Goal: Information Seeking & Learning: Learn about a topic

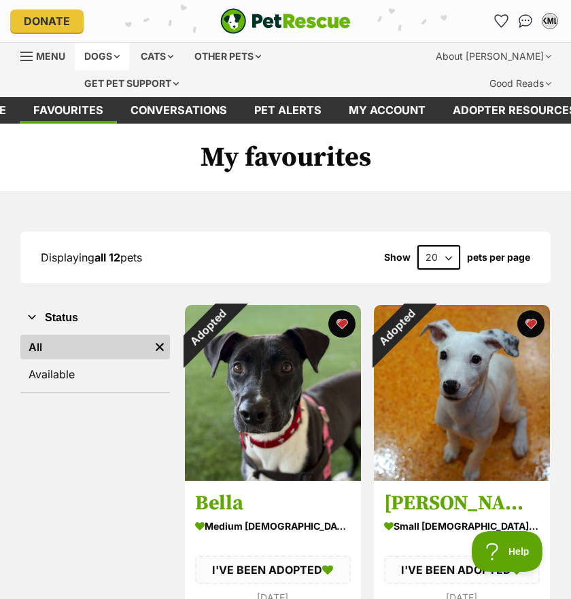
click at [107, 50] on div "Dogs" at bounding box center [102, 56] width 54 height 27
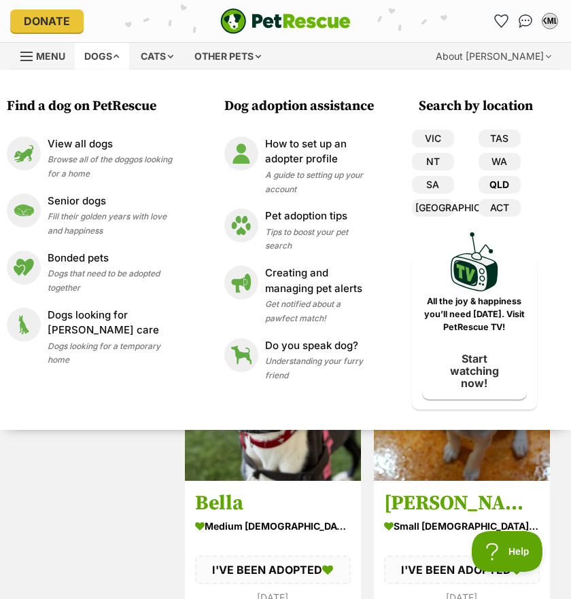
click at [499, 189] on link "QLD" at bounding box center [499, 185] width 42 height 18
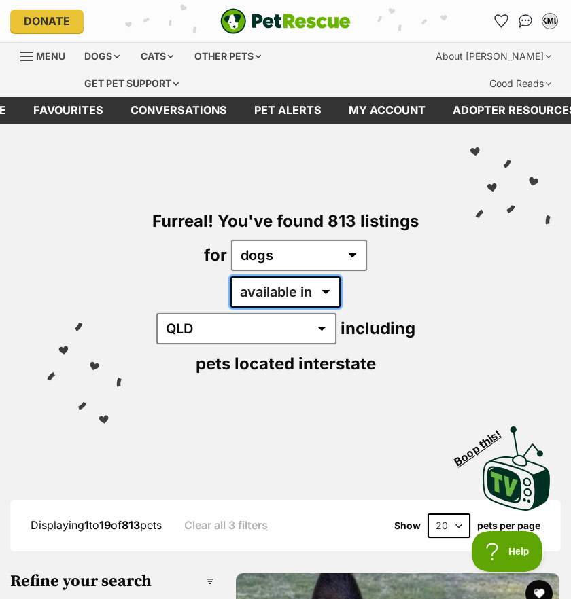
select select "disabled"
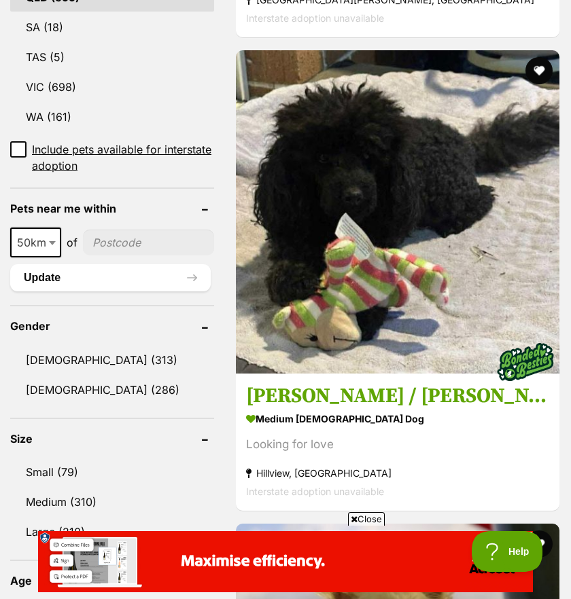
scroll to position [975, 0]
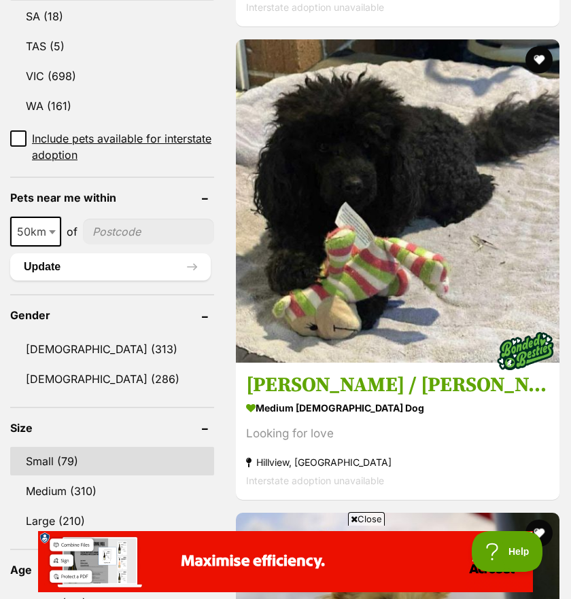
click at [76, 447] on link "Small (79)" at bounding box center [112, 461] width 204 height 29
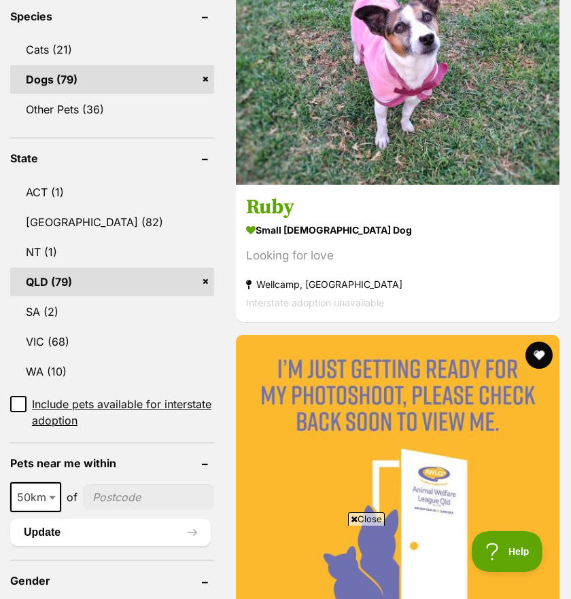
scroll to position [853, 0]
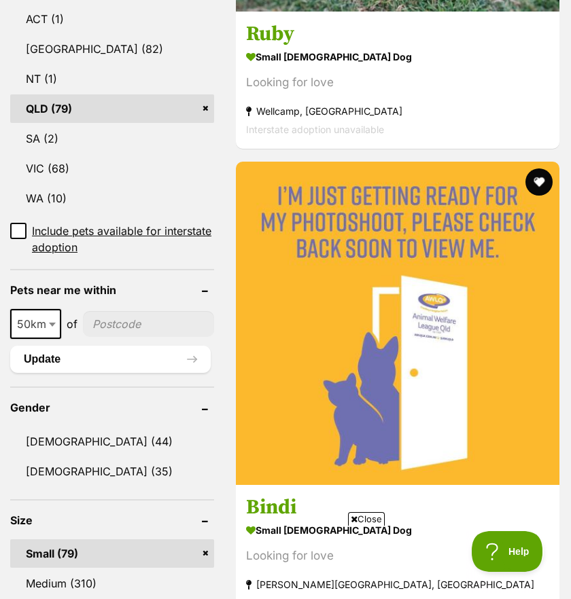
click at [129, 311] on input"] "postcode" at bounding box center [148, 324] width 131 height 26
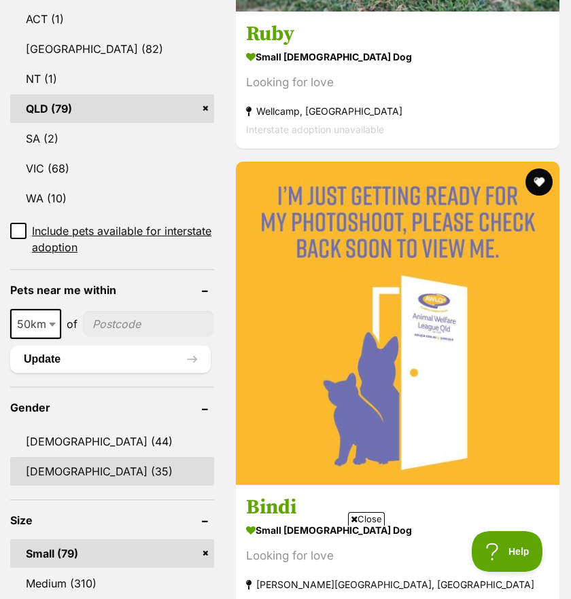
click at [88, 457] on link "Female (35)" at bounding box center [112, 471] width 204 height 29
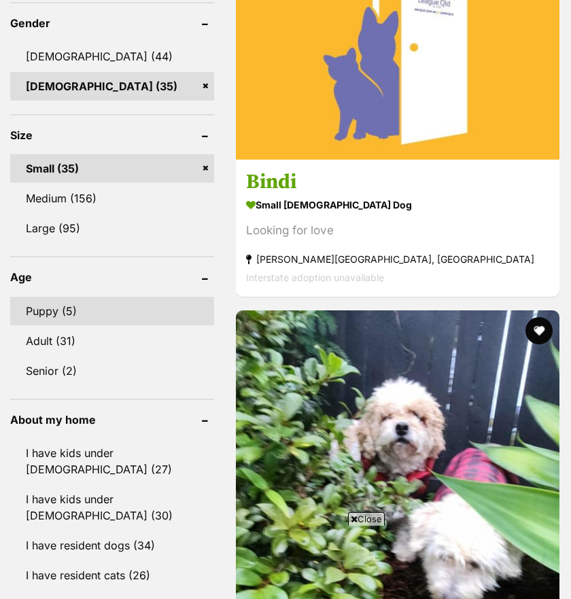
click at [58, 297] on link "Puppy (5)" at bounding box center [112, 311] width 204 height 29
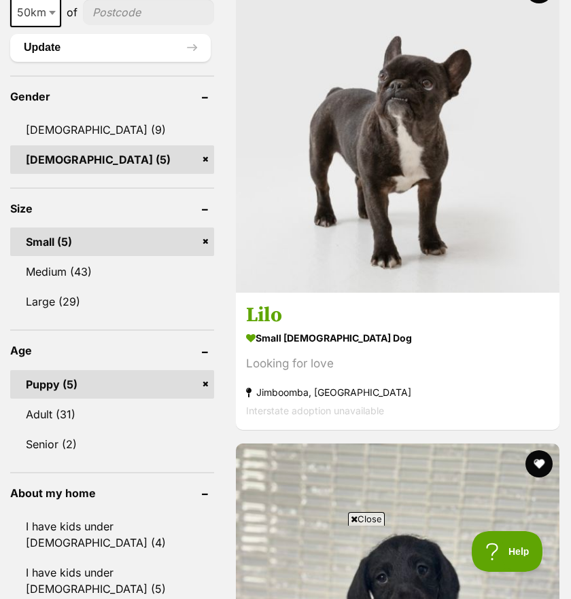
scroll to position [1521, 0]
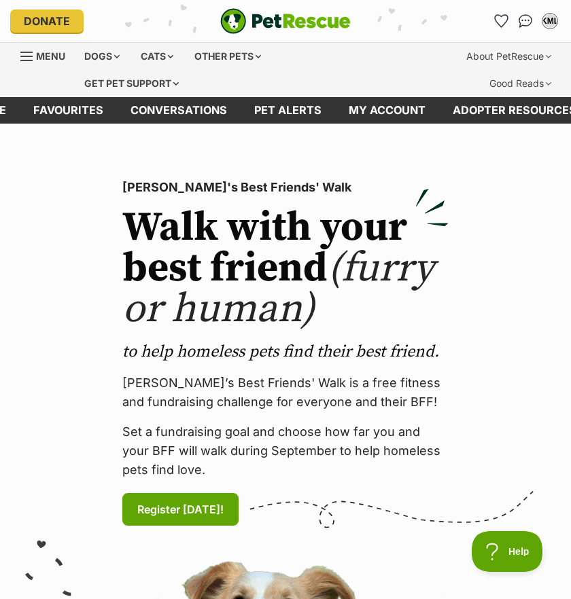
click at [58, 62] on link "Menu" at bounding box center [47, 55] width 54 height 24
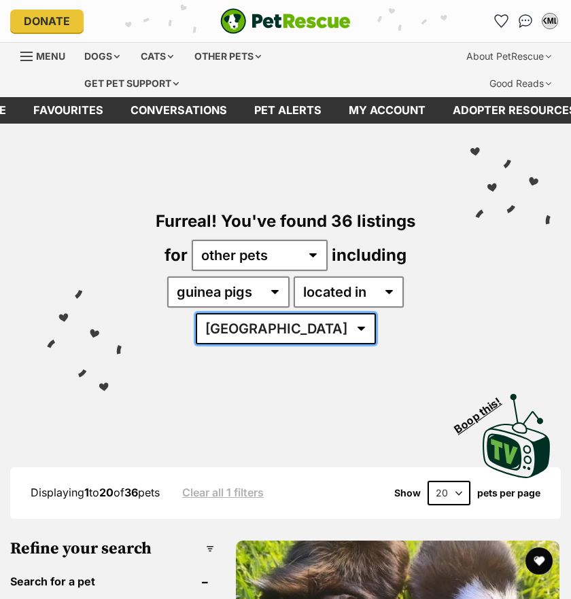
click at [287, 335] on select "[GEOGRAPHIC_DATA] [GEOGRAPHIC_DATA] [GEOGRAPHIC_DATA] [GEOGRAPHIC_DATA] [GEOGRA…" at bounding box center [286, 328] width 180 height 31
click at [304, 330] on select "[GEOGRAPHIC_DATA] [GEOGRAPHIC_DATA] [GEOGRAPHIC_DATA] [GEOGRAPHIC_DATA] [GEOGRA…" at bounding box center [286, 328] width 180 height 31
select select "QLD"
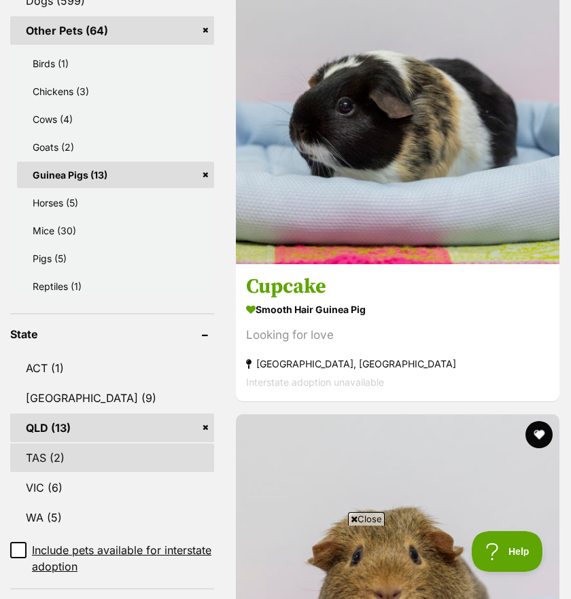
scroll to position [1012, 0]
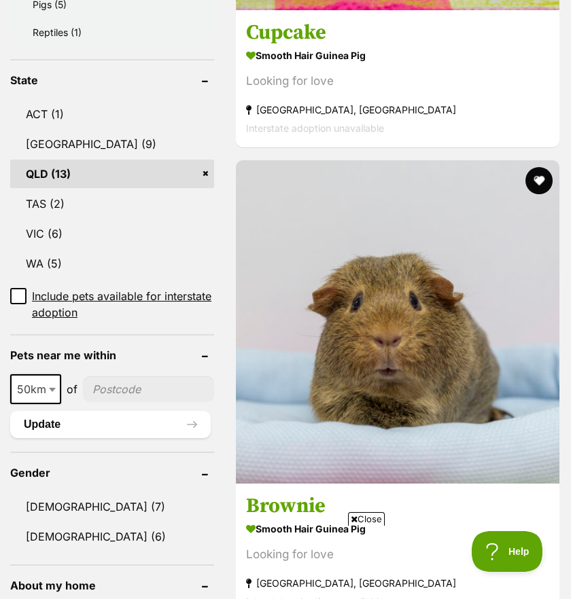
click at [119, 387] on input"] "postcode" at bounding box center [148, 389] width 131 height 26
type input"] "4116"
click at [104, 435] on button "Update" at bounding box center [110, 424] width 200 height 27
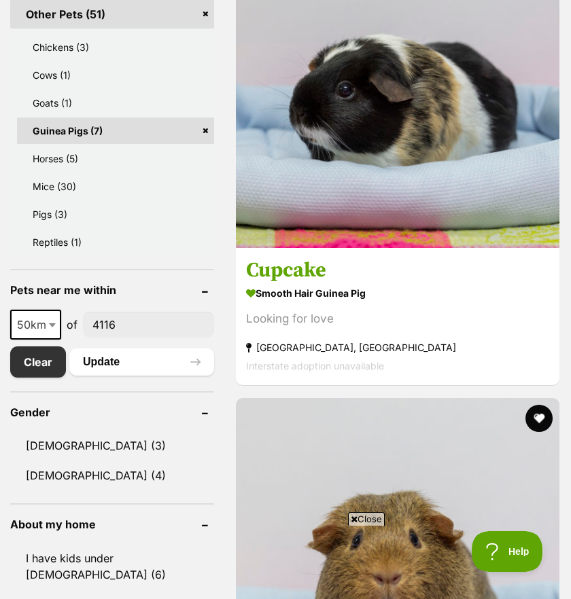
scroll to position [773, 0]
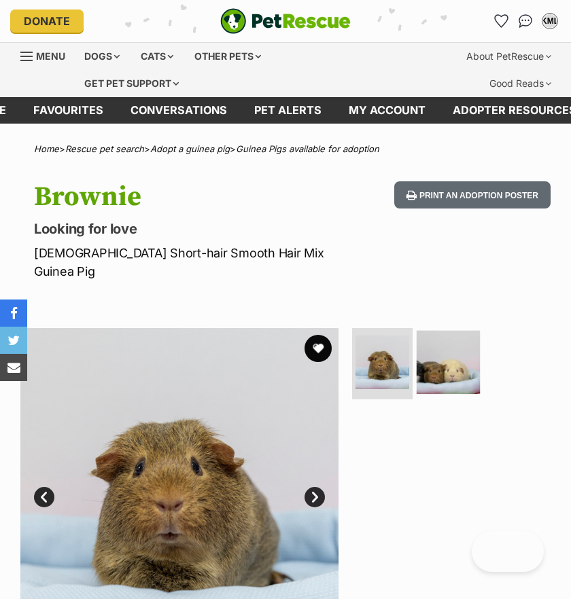
click at [460, 353] on img at bounding box center [447, 361] width 63 height 63
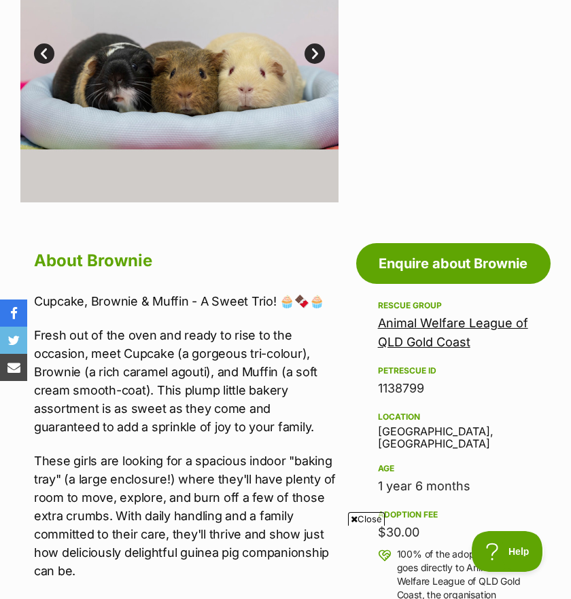
scroll to position [505, 0]
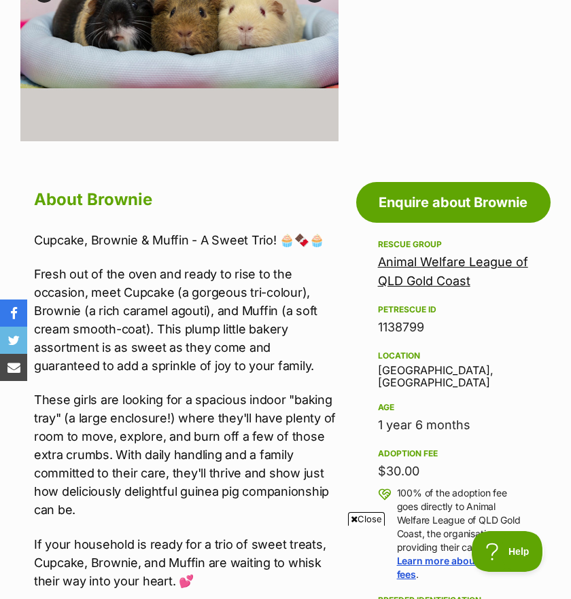
click at [371, 518] on span "Close" at bounding box center [366, 519] width 37 height 14
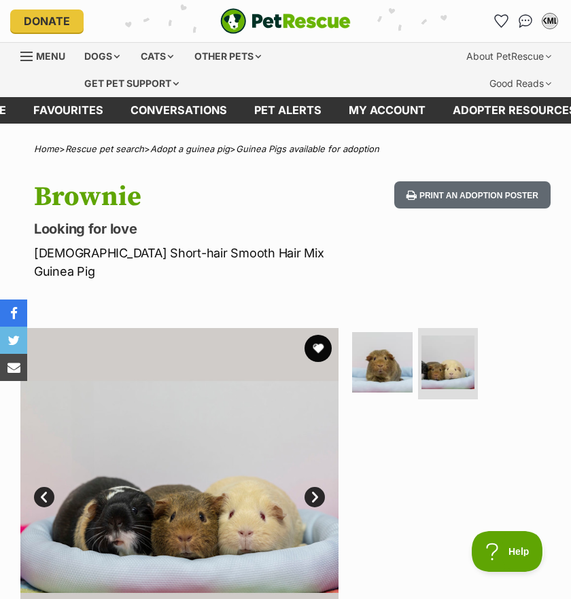
scroll to position [0, 0]
